Goal: Navigation & Orientation: Find specific page/section

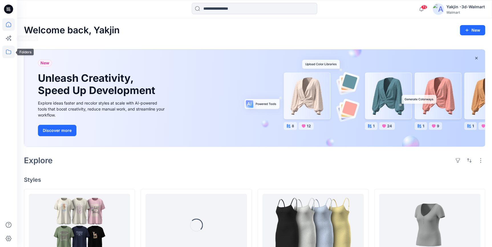
click at [5, 52] on icon at bounding box center [8, 52] width 13 height 13
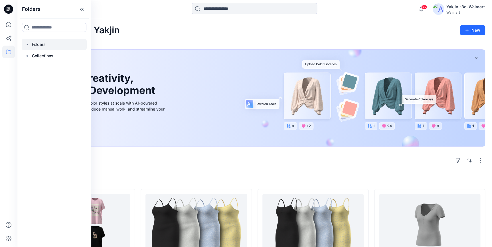
click at [44, 45] on div at bounding box center [54, 44] width 65 height 11
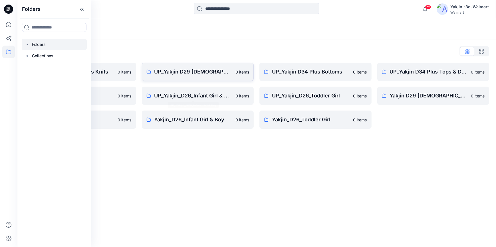
click at [187, 72] on p "UP_Yakjin D29 [DEMOGRAPHIC_DATA] Sleep" at bounding box center [193, 72] width 78 height 8
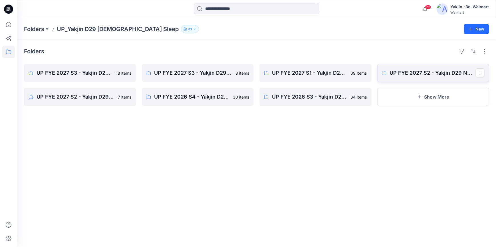
click at [417, 77] on link "UP FYE 2027 S2 - Yakjin D29 NOBO [DEMOGRAPHIC_DATA] Sleepwear" at bounding box center [433, 73] width 112 height 18
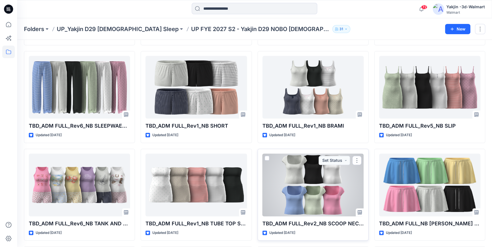
scroll to position [233, 0]
